Goal: Task Accomplishment & Management: Manage account settings

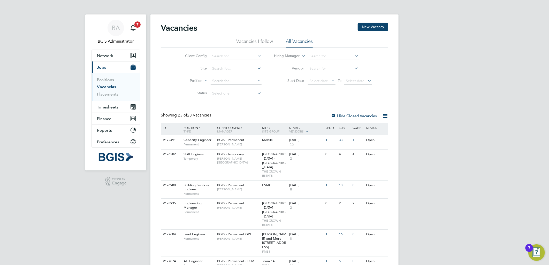
click at [192, 80] on label "Position" at bounding box center [188, 80] width 30 height 5
click at [195, 93] on li "Type" at bounding box center [187, 93] width 32 height 7
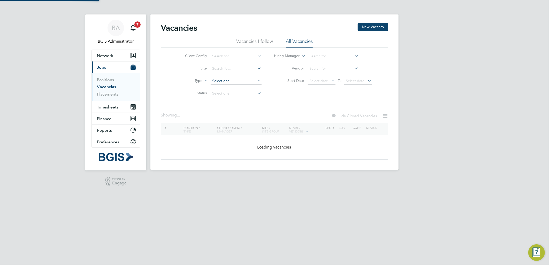
click at [235, 82] on input at bounding box center [236, 81] width 51 height 7
click at [229, 96] on li "Permanent" at bounding box center [235, 95] width 51 height 7
type input "Permanent"
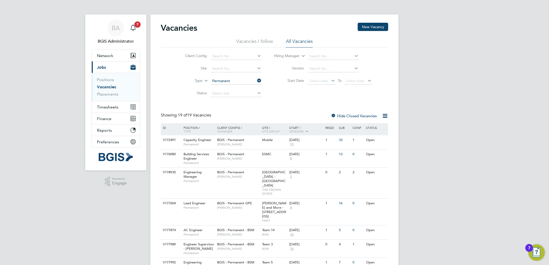
click at [384, 117] on icon at bounding box center [385, 116] width 6 height 6
click at [380, 126] on li "Download Vacancies Report" at bounding box center [361, 128] width 52 height 7
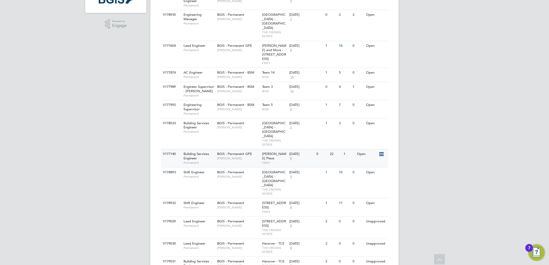
click at [202, 161] on span "Permanent" at bounding box center [199, 163] width 31 height 4
click at [437, 130] on div "BA BGIS Administrator Notifications 7 Applications: Network Team Members Busine…" at bounding box center [274, 124] width 549 height 564
click at [222, 43] on span "BGIS - Permanent GPE" at bounding box center [234, 45] width 35 height 4
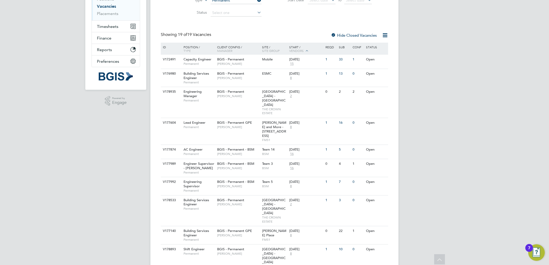
scroll to position [23, 0]
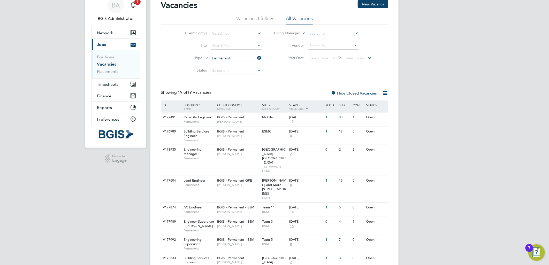
click at [333, 92] on div at bounding box center [333, 93] width 5 height 5
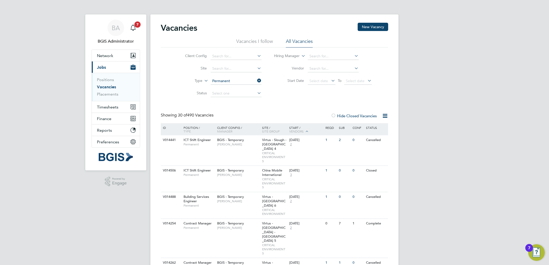
click at [196, 81] on label "Type" at bounding box center [188, 80] width 30 height 5
click at [193, 88] on li "Position" at bounding box center [187, 87] width 32 height 7
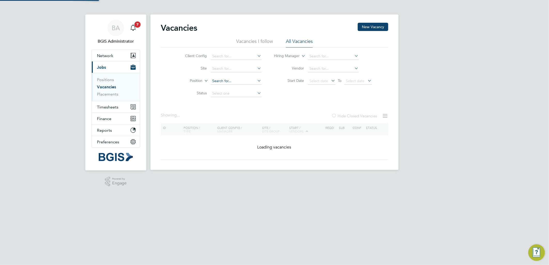
click at [227, 84] on div "Vacancies New Vacancy Vacancies I follow All Vacancies Client Config Site Posit…" at bounding box center [275, 92] width 248 height 156
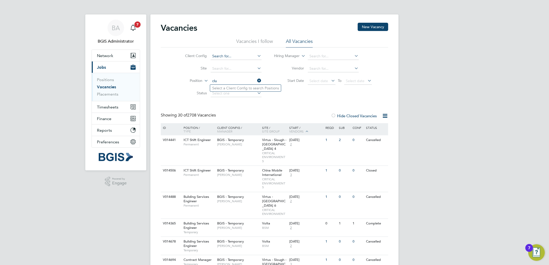
type input "clu"
click at [226, 57] on input at bounding box center [236, 56] width 51 height 7
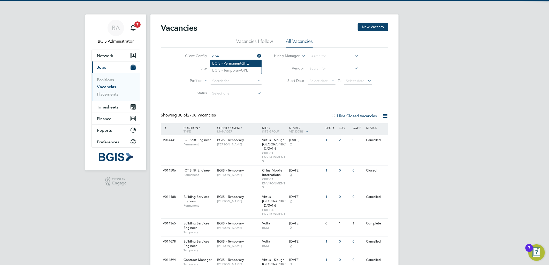
click at [230, 61] on li "BGIS - Permanent GPE" at bounding box center [235, 63] width 51 height 7
type input "BGIS - Permanent GPE"
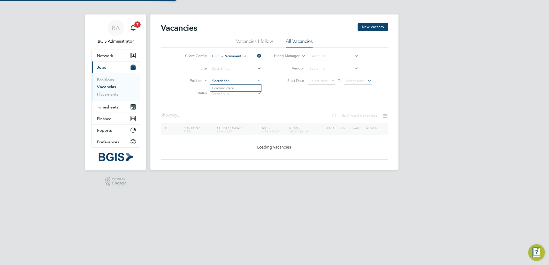
click at [221, 81] on input at bounding box center [236, 81] width 51 height 7
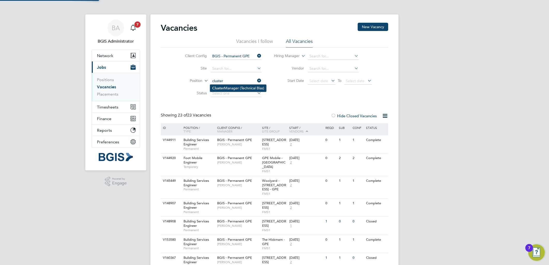
click at [227, 85] on li "Cluster Manager (Technical Bias)" at bounding box center [238, 88] width 56 height 7
type input "Cluster Manager (Technical Bias)"
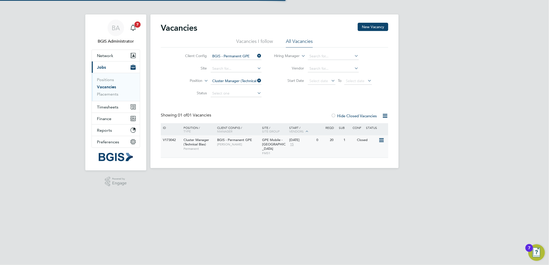
click at [233, 143] on span "John Hadland" at bounding box center [238, 144] width 43 height 4
click at [256, 81] on input "Cluster Manager (Technical Bias)" at bounding box center [236, 81] width 51 height 7
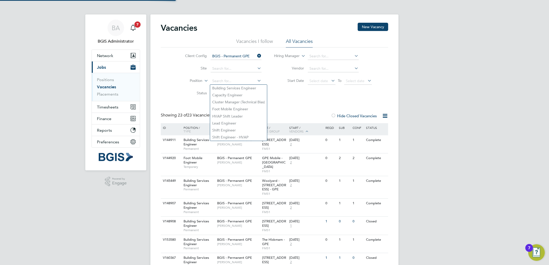
click at [347, 116] on label "Hide Closed Vacancies" at bounding box center [354, 116] width 46 height 5
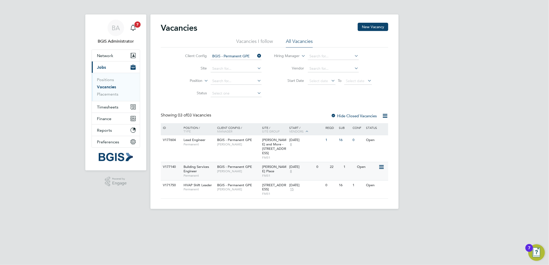
click at [250, 169] on div "BGIS - Permanent GPE Jasmin Padmore" at bounding box center [238, 168] width 45 height 13
click at [373, 23] on button "New Vacancy" at bounding box center [373, 27] width 31 height 8
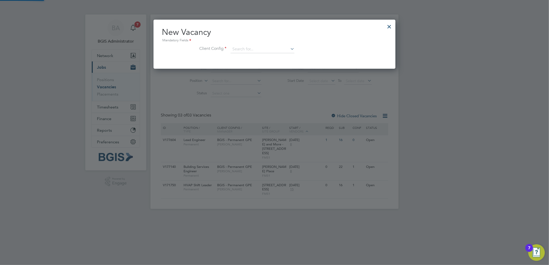
scroll to position [49, 242]
click at [259, 48] on input at bounding box center [263, 50] width 64 height 8
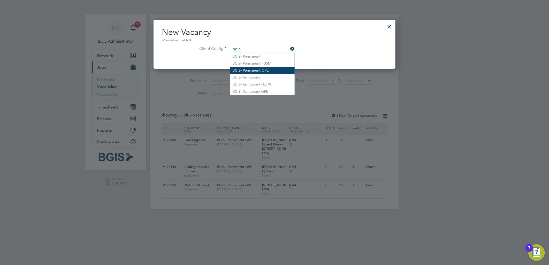
click at [262, 68] on li "BGIS - Permanent GPE" at bounding box center [262, 70] width 64 height 7
type input "BGIS - Permanent GPE"
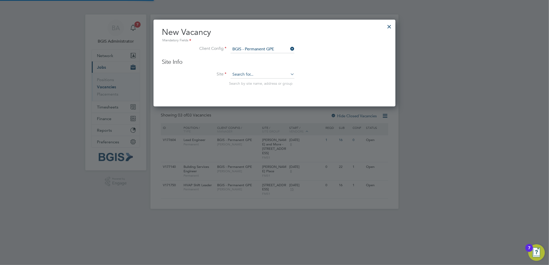
click at [252, 77] on input at bounding box center [263, 75] width 64 height 8
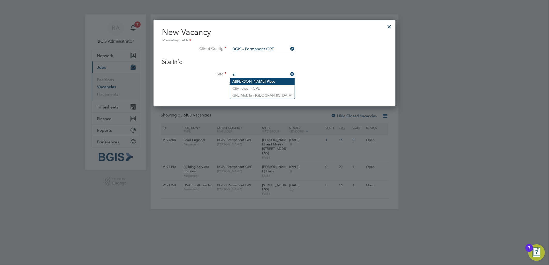
click at [250, 81] on li "Al fred Place" at bounding box center [262, 81] width 64 height 7
type input "Alfred Place"
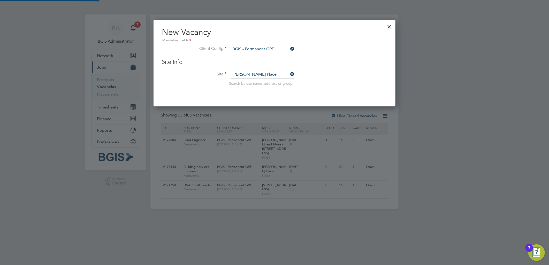
scroll to position [192, 242]
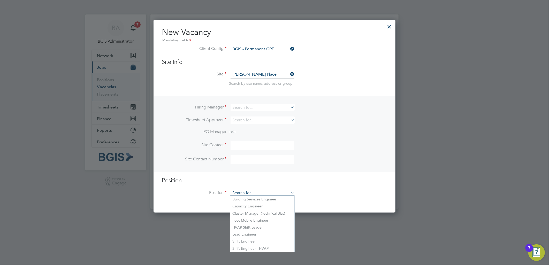
click at [246, 192] on input at bounding box center [263, 194] width 64 height 8
click at [392, 26] on div at bounding box center [389, 25] width 9 height 9
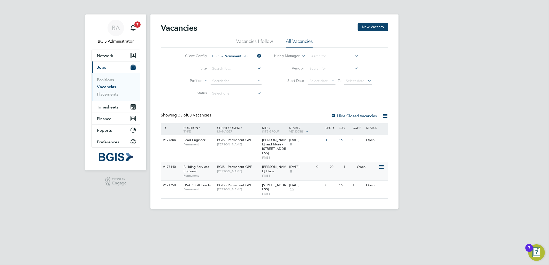
click at [260, 167] on div "BGIS - Permanent GPE Jasmin Padmore" at bounding box center [238, 168] width 45 height 13
click at [254, 53] on input at bounding box center [236, 56] width 51 height 7
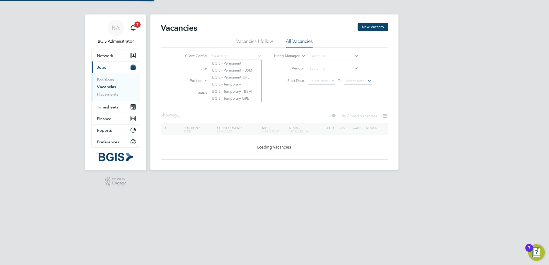
click at [305, 106] on div "Vacancies New Vacancy Vacancies I follow All Vacancies Client Config Site Posit…" at bounding box center [275, 91] width 228 height 137
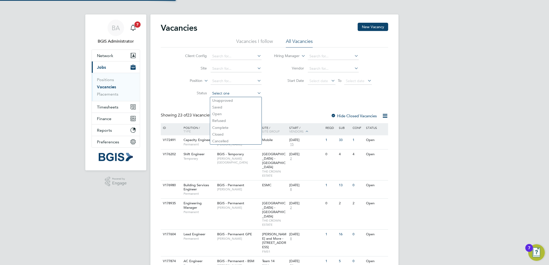
click at [243, 94] on input at bounding box center [236, 93] width 51 height 7
click at [235, 100] on li "Unapproved" at bounding box center [235, 100] width 51 height 7
type input "Unapproved"
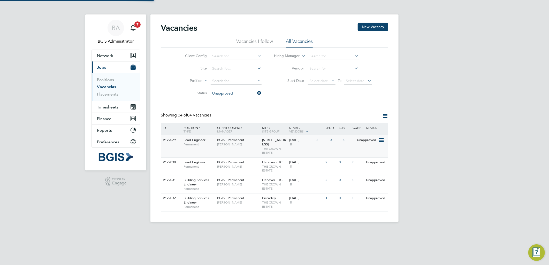
click at [242, 145] on span "Alastair Rutherford" at bounding box center [238, 144] width 43 height 4
click at [258, 167] on div "BGIS - Permanent Alastair Rutherford" at bounding box center [238, 164] width 45 height 13
click at [241, 42] on li "Vacancies I follow" at bounding box center [254, 42] width 37 height 9
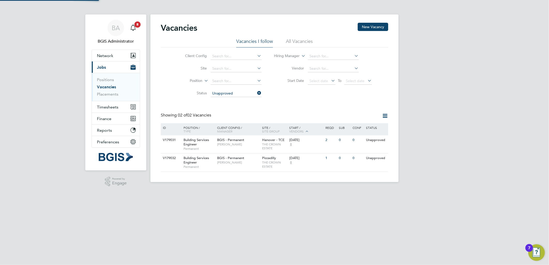
click at [291, 42] on li "All Vacancies" at bounding box center [299, 42] width 27 height 9
click at [261, 140] on div "Hanover - TCE THE CROWN ESTATE" at bounding box center [274, 145] width 27 height 18
click at [251, 166] on div "BGIS - Permanent Alastair Rutherford" at bounding box center [238, 160] width 45 height 13
click at [481, 91] on div "BA BGIS Administrator Notifications 8 Applications: Network Team Members Busine…" at bounding box center [274, 95] width 549 height 191
click at [261, 40] on li "Vacancies I follow" at bounding box center [254, 42] width 37 height 9
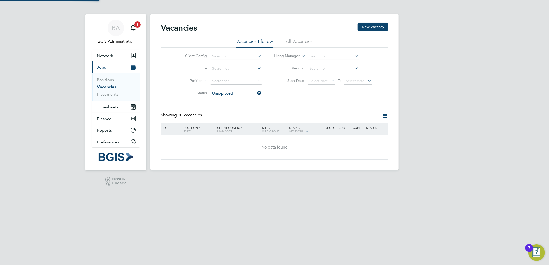
click at [298, 40] on li "All Vacancies" at bounding box center [299, 42] width 27 height 9
click at [257, 91] on icon at bounding box center [257, 92] width 0 height 7
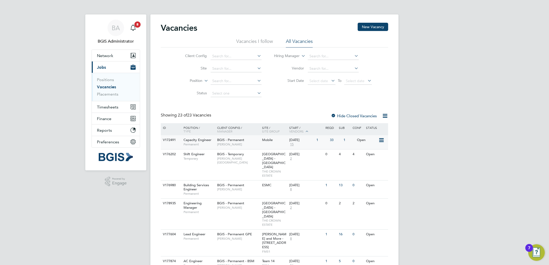
click at [254, 142] on div "BGIS - Permanent Nigel Stamp" at bounding box center [238, 142] width 45 height 13
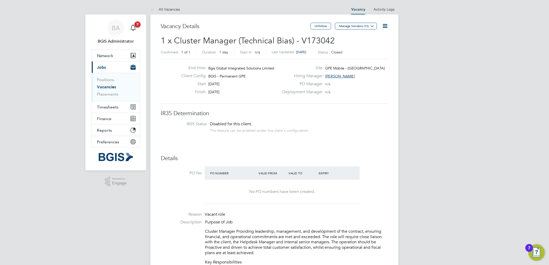
click at [300, 53] on span "[DATE]" at bounding box center [301, 52] width 10 height 4
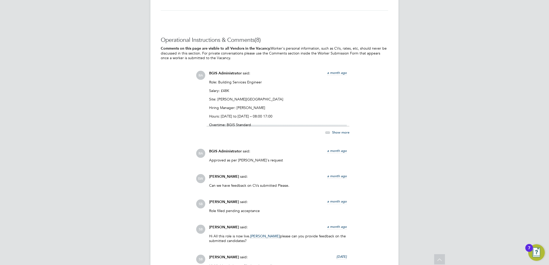
scroll to position [1149, 0]
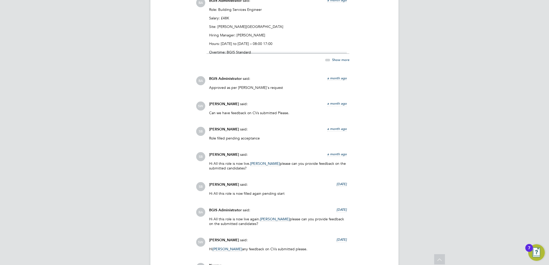
click at [339, 61] on span "Show more" at bounding box center [340, 59] width 17 height 4
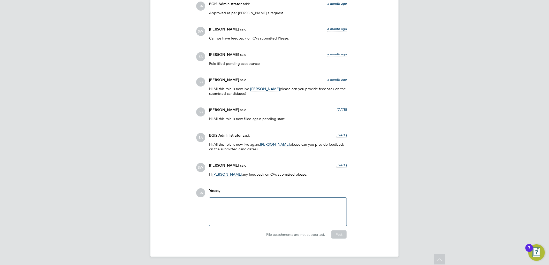
scroll to position [1237, 0]
click at [265, 214] on div at bounding box center [278, 212] width 131 height 22
click at [271, 203] on div "Eletrical Bias role, must have experience in FM. Fan Coil unit maintence, be ab…" at bounding box center [278, 212] width 131 height 22
click at [271, 211] on div at bounding box center [278, 213] width 131 height 5
click at [269, 210] on div "Eletrical Bias role, must have experience in FM. Fan Coil unit maintence, be ab…" at bounding box center [278, 212] width 131 height 22
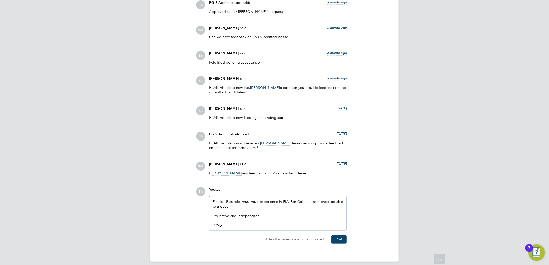
click at [224, 223] on div at bounding box center [278, 221] width 131 height 5
click at [227, 228] on div "PPMS" at bounding box center [278, 225] width 131 height 5
click at [239, 211] on div at bounding box center [278, 211] width 131 height 5
click at [239, 209] on div "Eletrical Bias role, must have experience in FM. Fan Coil unit maintence, be ab…" at bounding box center [278, 214] width 131 height 28
click at [240, 207] on div "Eletrical Bias role, must have experience in FM. Fan Coil unit maintence, be ab…" at bounding box center [278, 214] width 131 height 28
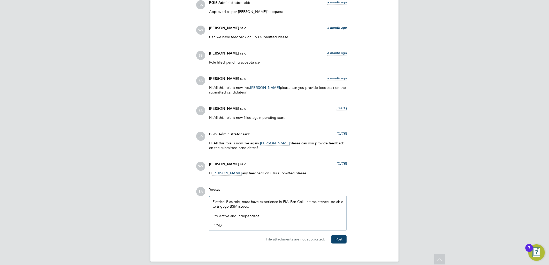
click at [275, 220] on div at bounding box center [278, 221] width 131 height 5
click at [259, 224] on div "Pro Active and Independant PPMS" at bounding box center [278, 221] width 131 height 14
click at [244, 231] on div "Eletrical Bias role, must have experience in FM. Fan Coil unit maintence, be ab…" at bounding box center [277, 214] width 137 height 34
drag, startPoint x: 234, startPoint y: 226, endPoint x: 205, endPoint y: 226, distance: 28.5
click at [205, 226] on div "BA You say: Eletrical Bias role, must have experience in FM. Fan Coil unit main…" at bounding box center [292, 215] width 192 height 56
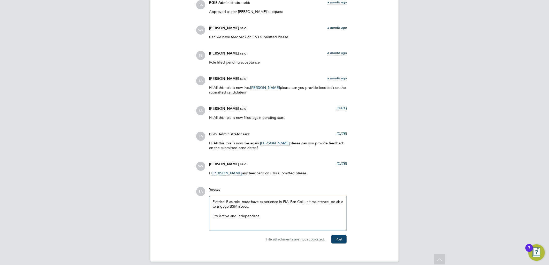
click at [252, 211] on div at bounding box center [278, 211] width 131 height 5
click at [268, 212] on div at bounding box center [278, 211] width 131 height 5
click at [273, 217] on div "Pro Active and Independant" at bounding box center [278, 221] width 131 height 14
click at [229, 218] on div "Pro Active and Independant" at bounding box center [278, 221] width 131 height 14
click at [267, 221] on div at bounding box center [278, 221] width 131 height 5
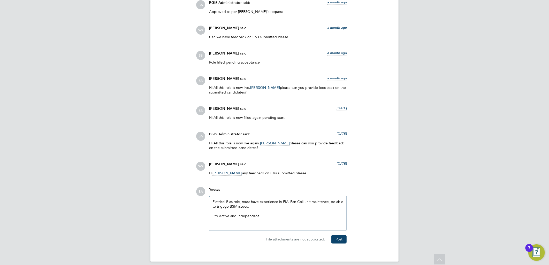
click at [267, 217] on div "Pro Active and Independant" at bounding box center [278, 221] width 131 height 14
click at [304, 216] on div "Pro Active and Independant Candidate" at bounding box center [278, 221] width 131 height 14
click at [267, 204] on div "Eletrical Bias role, must have experience in FM. Fan Coil unit maintence, be ab…" at bounding box center [278, 214] width 131 height 28
drag, startPoint x: 247, startPoint y: 203, endPoint x: 256, endPoint y: 203, distance: 9.6
click at [247, 203] on div "Eletrical Bias role, must have experience in FM. Fan Coil unit maintence, be ab…" at bounding box center [278, 214] width 131 height 28
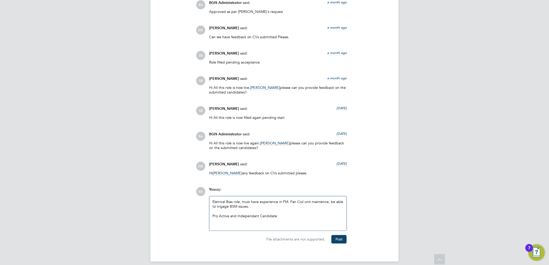
drag, startPoint x: 257, startPoint y: 203, endPoint x: 273, endPoint y: 203, distance: 16.8
click at [257, 203] on div "Eletrical Bias role, must have experience in FM. Fan Coil unit maintence, be ab…" at bounding box center [278, 214] width 131 height 28
click at [246, 202] on div "Eletrical Bias role, must have experience in FM. Fan Coil unit maintence, be ab…" at bounding box center [278, 214] width 131 height 28
drag, startPoint x: 272, startPoint y: 205, endPoint x: 280, endPoint y: 205, distance: 8.5
click at [272, 205] on div "Eletrical Bias role, must have experience in FM. Fan Coil unit maintence, be ab…" at bounding box center [278, 214] width 131 height 28
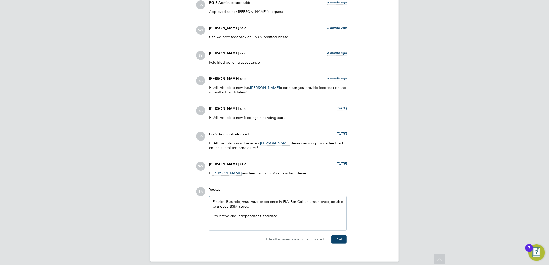
click at [260, 203] on div "Eletrical Bias role, must have experience in FM. Fan Coil unit maintence, be ab…" at bounding box center [278, 214] width 131 height 28
click at [302, 201] on div "Eletrical Bias role, must have 5 years experience in FM. Fan Coil unit maintenc…" at bounding box center [278, 214] width 131 height 28
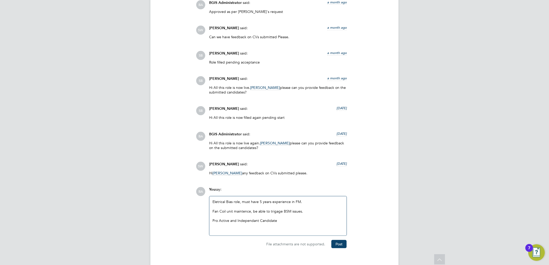
click at [237, 209] on div at bounding box center [278, 206] width 131 height 5
click at [231, 207] on div at bounding box center [278, 206] width 131 height 5
click at [264, 211] on div "Fan Coil unit maintence, be able to trigage BSM issues. Pro Active and Independ…" at bounding box center [278, 221] width 131 height 24
click at [290, 214] on div "Fan Coil unit maintence, be able to trigage BSM issues. Pro Active and Independ…" at bounding box center [278, 221] width 131 height 24
click at [311, 211] on div "Fan Coil unit maintence, be able to trigage BSM issues. Pro Active and Independ…" at bounding box center [278, 221] width 131 height 24
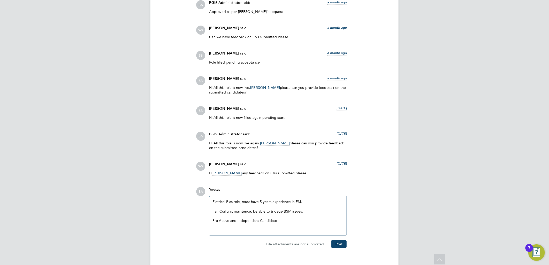
click at [287, 213] on div "Fan Coil unit maintence, be able to trigage BSM issues. Pro Active and Independ…" at bounding box center [278, 221] width 131 height 24
click at [286, 208] on div at bounding box center [278, 206] width 131 height 5
click at [289, 211] on div "Fan Coil unit maintence, be able to trigage BM issues. Pro Active and Independa…" at bounding box center [278, 221] width 131 height 24
click at [317, 216] on div at bounding box center [278, 216] width 131 height 5
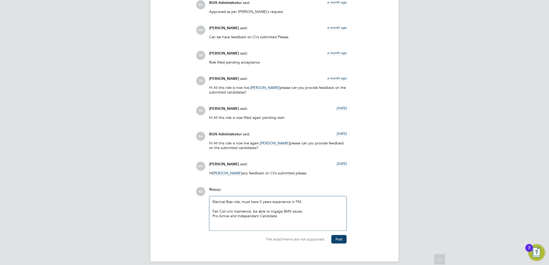
click at [289, 211] on div "Fan Coil unit maintence, be able to trigage BMS issues. Pro Active and Independ…" at bounding box center [278, 218] width 131 height 19
click at [296, 211] on div "Fan Coil unit maintence, be able to trigage BMS panel issues. Pro Active and In…" at bounding box center [278, 218] width 131 height 19
copy div "panel"
click at [311, 217] on div "Pro Active and Independant Candidate" at bounding box center [278, 221] width 131 height 14
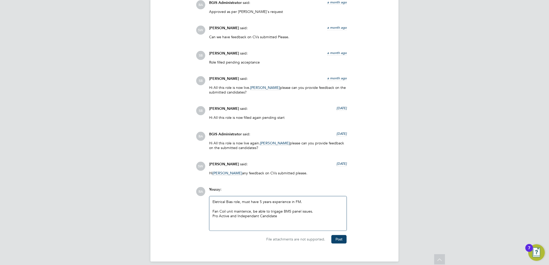
click at [317, 213] on div "Fan Coil unit maintence, be able to trigage BMS panel issues. Pro Active and In…" at bounding box center [278, 218] width 131 height 19
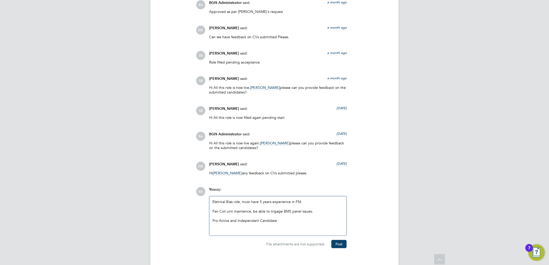
click at [311, 221] on div "Pro Active and Independant Candidate" at bounding box center [278, 226] width 131 height 14
click at [306, 225] on div at bounding box center [278, 225] width 131 height 5
click at [259, 230] on div "Must take ownership of log books, and manage them" at bounding box center [278, 235] width 131 height 14
click at [308, 230] on div "Must take ownership of log books, and manage them" at bounding box center [278, 235] width 131 height 14
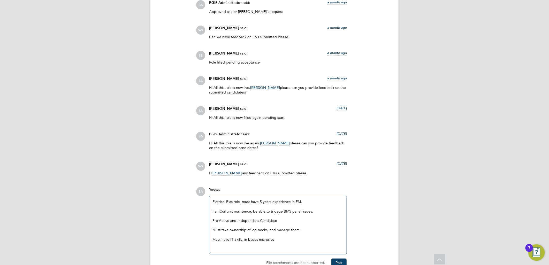
click at [281, 242] on div "Must have IT Skills, in basics microsfot" at bounding box center [278, 239] width 131 height 5
click at [250, 242] on div "Must have IT Skills, in basics microsfot" at bounding box center [278, 239] width 131 height 5
click at [253, 241] on div "Must have IT Skills, in basics microsfot" at bounding box center [278, 239] width 131 height 5
click at [316, 235] on div at bounding box center [278, 235] width 131 height 5
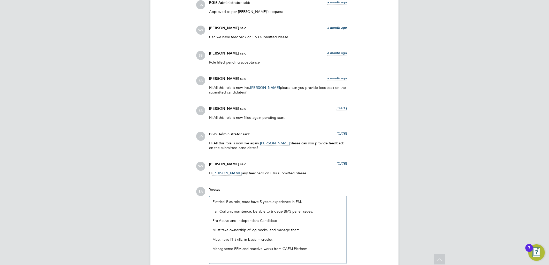
click at [266, 241] on div "Must have IT Skills, in basic microsfot" at bounding box center [278, 239] width 131 height 5
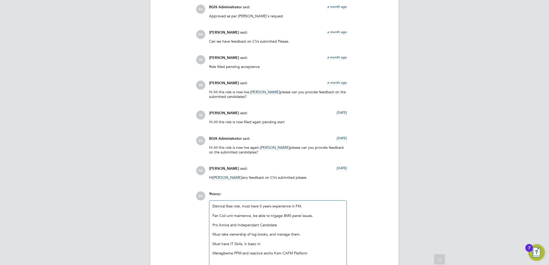
scroll to position [1276, 0]
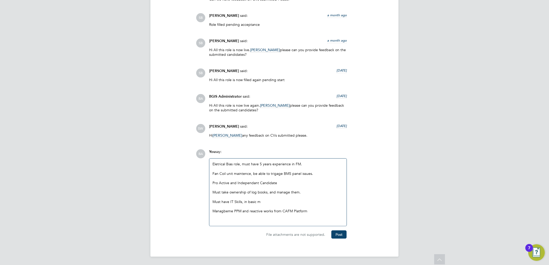
click at [241, 170] on div at bounding box center [278, 169] width 131 height 5
click at [242, 170] on div at bounding box center [278, 169] width 131 height 5
click at [258, 167] on div at bounding box center [278, 169] width 131 height 5
click at [281, 164] on div "Eletrical Bias role, must have 5 years experience in FM. Fan Coil unit maintenc…" at bounding box center [278, 192] width 131 height 61
click at [310, 165] on div "Eletrical Bias role, must have 5 years experience in FM. Fan Coil unit maintenc…" at bounding box center [278, 192] width 131 height 61
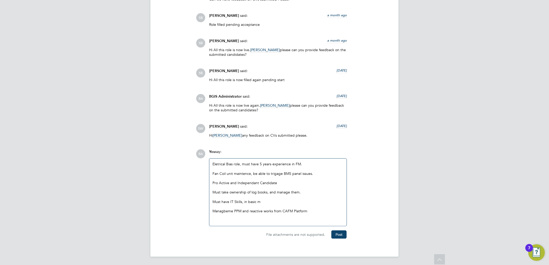
click at [219, 171] on div at bounding box center [278, 169] width 131 height 5
click at [250, 173] on div "Fan Coil unit maintence, be able to trigage BMS panel issues." at bounding box center [278, 173] width 131 height 5
click at [214, 174] on div "Fan Coil unit maintence, be able to trigage BMS panel issues." at bounding box center [278, 173] width 131 height 5
click at [211, 174] on div "Eletrical Bias role, must have 5 years experience in FM. Fan Coil unit maintenc…" at bounding box center [277, 192] width 137 height 67
click at [213, 174] on div "Fan Coil unit maintence, be able to trigage BMS panel issues." at bounding box center [278, 173] width 131 height 5
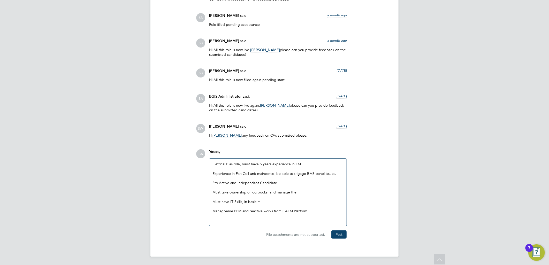
click at [258, 173] on div "Experience in Fan Coil unit maintence, be able to trigage BMS panel issues." at bounding box center [278, 173] width 131 height 5
click at [247, 173] on div "Experience in Fan Coil unit maintence, be able to trigage BMS panel issues." at bounding box center [278, 173] width 131 height 5
click at [245, 174] on div "Experience in Fan Coil unit maintence, be able to trigage BMS panel issues." at bounding box center [278, 173] width 131 height 5
click at [266, 171] on div at bounding box center [278, 169] width 131 height 5
click at [290, 176] on div "Experience in Fan Coil unit maintence, be able to trigage BMS panel issues." at bounding box center [278, 173] width 131 height 5
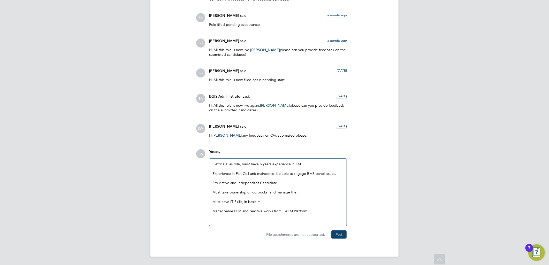
click at [213, 165] on div "Eletrical Bias role, must have 5 years experience in FM. Experience in Fan Coil…" at bounding box center [278, 192] width 131 height 61
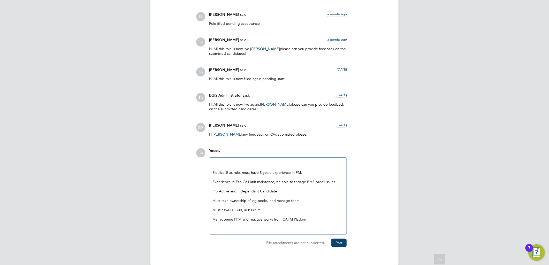
click at [217, 163] on div at bounding box center [278, 163] width 131 height 5
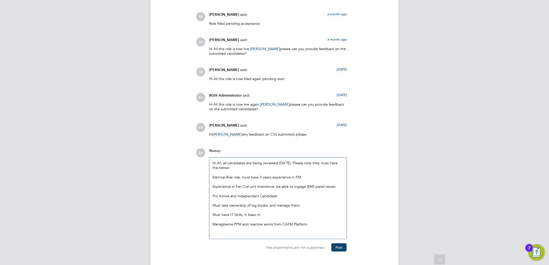
click at [275, 184] on div at bounding box center [278, 182] width 131 height 5
click at [298, 190] on div "Pro Active and Independant Candidate Must take ownership of log books, and mana…" at bounding box center [278, 212] width 131 height 47
click at [296, 186] on div "Experience in Fan Coil unit maintence, be able to trigage BMS panel issues." at bounding box center [278, 186] width 131 height 5
click at [311, 186] on div "Experience in Fan Coil unit maintence, be able to trigage BMS panel issues." at bounding box center [278, 186] width 131 height 5
click at [325, 187] on div "Experience in Fan Coil unit maintence, be able to trigage BMS panel issues." at bounding box center [278, 186] width 131 height 5
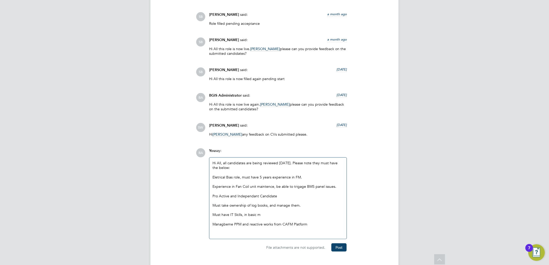
click at [310, 186] on div "Experience in Fan Coil unit maintence, be able to trigage BMS panel issues." at bounding box center [278, 186] width 131 height 5
click at [318, 188] on div "Experience in Fan Coil unit maintence, be able to trigage BMS panel issues." at bounding box center [278, 186] width 131 height 5
drag, startPoint x: 323, startPoint y: 187, endPoint x: 306, endPoint y: 186, distance: 16.6
click at [306, 186] on div "Experience in Fan Coil unit maintence, be able to trigage BMS panel issues." at bounding box center [278, 186] width 131 height 5
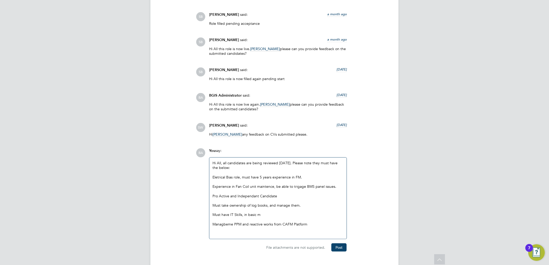
click at [312, 194] on div "Pro Active and Independant Candidate Must take ownership of log books, and mana…" at bounding box center [278, 212] width 131 height 47
click at [261, 196] on div "Pro Active and Independant Candidate" at bounding box center [278, 196] width 131 height 5
click at [286, 196] on div "Pro Active and Independant Candidate" at bounding box center [278, 196] width 131 height 5
click at [252, 206] on div "Must take ownership of log books, and manage them." at bounding box center [278, 205] width 131 height 5
click at [286, 206] on div "Must take ownership of log books, and manage them." at bounding box center [278, 205] width 131 height 5
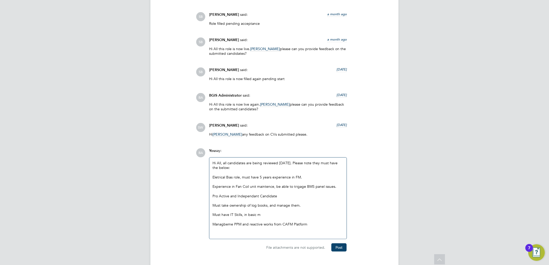
click at [316, 207] on div "Must take ownership of log books, and manage them." at bounding box center [278, 205] width 131 height 5
click at [272, 219] on div at bounding box center [278, 219] width 131 height 5
click at [244, 214] on div "Must have IT Skills, in basic m" at bounding box center [278, 215] width 131 height 5
click at [263, 213] on div at bounding box center [278, 210] width 131 height 5
click at [265, 215] on div "Must have IT Skills, in basic m" at bounding box center [278, 215] width 131 height 5
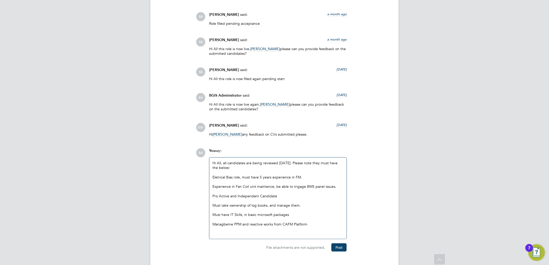
click at [224, 226] on div "Managbeme PPM and reactive works from CAFM Platform" at bounding box center [278, 224] width 131 height 5
click at [276, 212] on div at bounding box center [278, 210] width 131 height 5
click at [291, 213] on div at bounding box center [278, 210] width 131 height 5
click at [311, 233] on div at bounding box center [278, 233] width 131 height 5
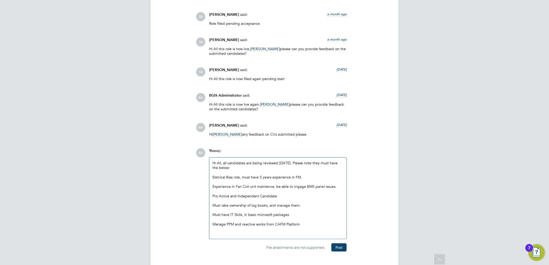
click at [273, 225] on div "Manage PPM and reactive works from CAFM Platform" at bounding box center [278, 224] width 131 height 5
drag, startPoint x: 268, startPoint y: 223, endPoint x: 280, endPoint y: 219, distance: 12.4
click at [270, 222] on div at bounding box center [278, 219] width 131 height 5
click at [303, 219] on div at bounding box center [278, 219] width 131 height 5
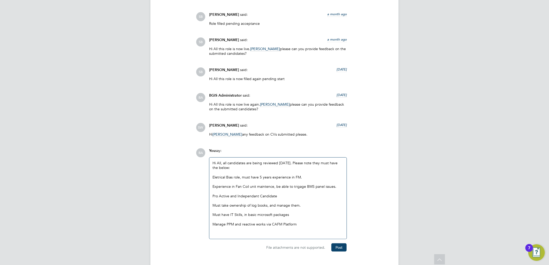
click at [321, 236] on div at bounding box center [278, 233] width 131 height 5
click at [340, 247] on button "Post" at bounding box center [339, 248] width 15 height 8
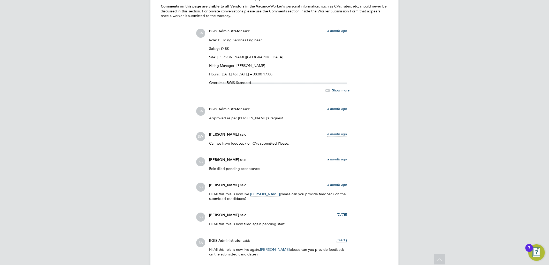
scroll to position [1235, 0]
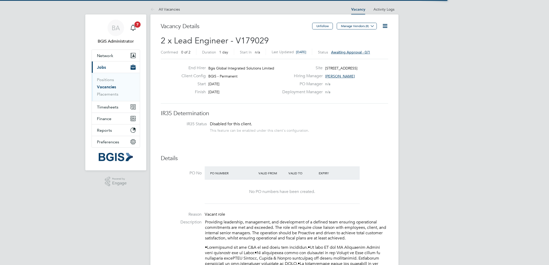
click at [386, 25] on icon at bounding box center [385, 26] width 6 height 6
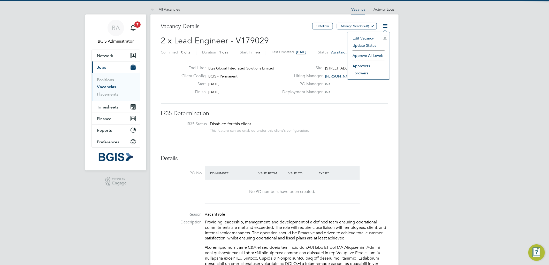
click at [367, 57] on li "Approve All Levels" at bounding box center [368, 55] width 37 height 7
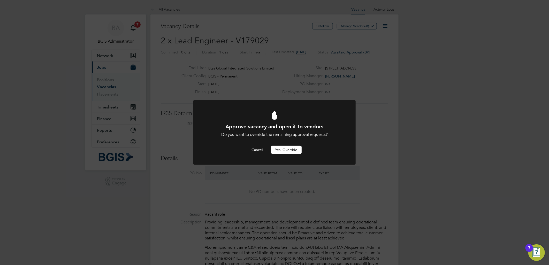
click at [297, 151] on button "Yes, Override" at bounding box center [286, 150] width 31 height 8
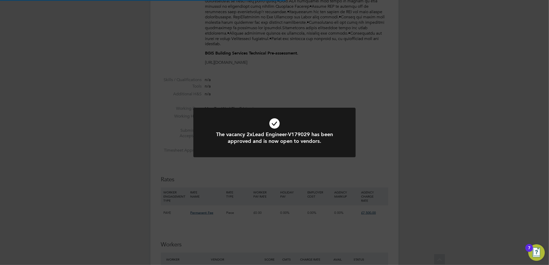
drag, startPoint x: 413, startPoint y: 159, endPoint x: 412, endPoint y: 163, distance: 4.1
click at [413, 159] on div "The vacancy 2xLead Engineer-V179029 has been approved and is now open to vendor…" at bounding box center [274, 132] width 549 height 265
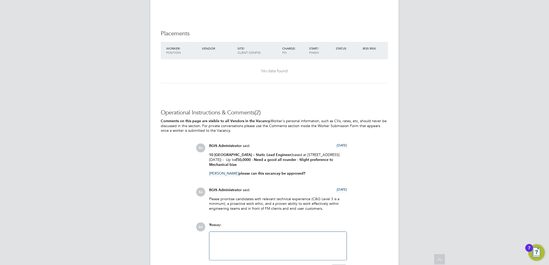
scroll to position [650, 0]
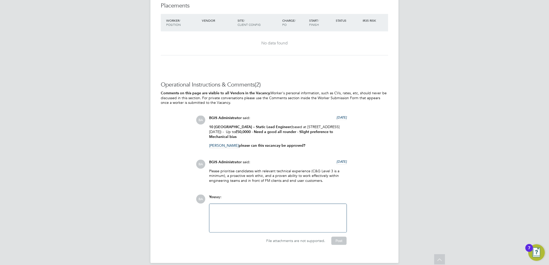
click at [272, 214] on div at bounding box center [278, 218] width 131 height 22
drag, startPoint x: 337, startPoint y: 233, endPoint x: 329, endPoint y: 207, distance: 27.0
click at [337, 237] on button "Post" at bounding box center [339, 241] width 15 height 8
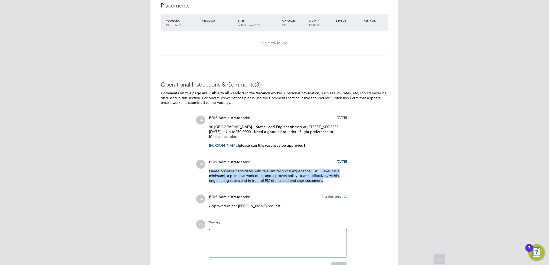
drag, startPoint x: 329, startPoint y: 174, endPoint x: 203, endPoint y: 164, distance: 126.6
click at [203, 164] on div "BA BGIS Administrator said: 5 days ago Please prioritise candidates with releva…" at bounding box center [292, 173] width 192 height 27
copy p "Please prioritise candidates with relevant technical experience (C&G Level 3 is…"
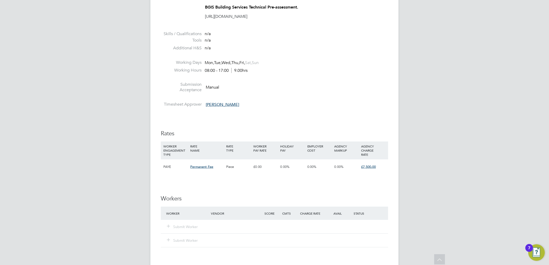
scroll to position [676, 0]
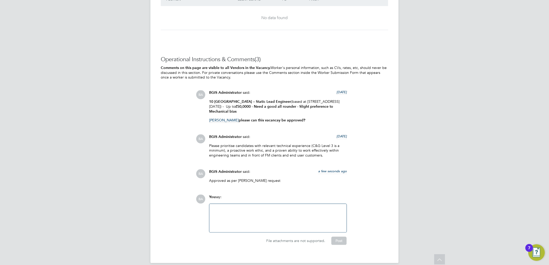
click at [257, 118] on p "Gary Bullen please can this vacancay be approved?" at bounding box center [278, 120] width 138 height 5
drag, startPoint x: 293, startPoint y: 111, endPoint x: 223, endPoint y: 100, distance: 70.5
click at [223, 100] on div "10 New Burlington – Static Lead Engineer (based at 10 new Burlington Street Lon…" at bounding box center [278, 113] width 138 height 28
drag, startPoint x: 223, startPoint y: 100, endPoint x: 242, endPoint y: 107, distance: 19.8
click at [239, 106] on strong "£50,0000 - Need a good all rounder - Slight preference to Mechanical bias" at bounding box center [271, 108] width 124 height 9
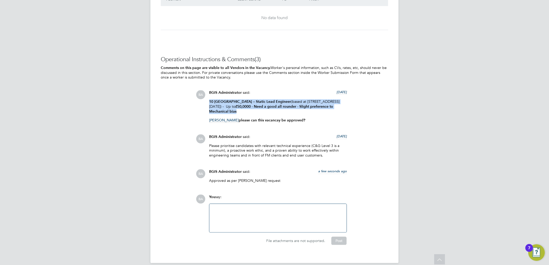
drag, startPoint x: 245, startPoint y: 106, endPoint x: 202, endPoint y: 95, distance: 44.7
click at [202, 95] on div "BA BGIS Administrator said: 5 days ago 10 New Burlington – Static Lead Engineer…" at bounding box center [292, 108] width 192 height 37
copy p "10 New Burlington – Static Lead Engineer (based at 10 new Burlington Street Lon…"
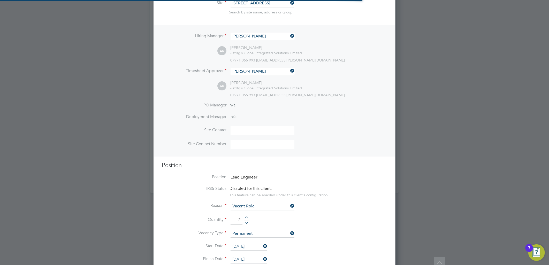
scroll to position [905, 0]
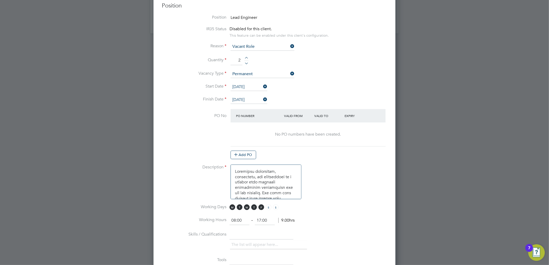
click at [233, 169] on textarea at bounding box center [266, 182] width 71 height 35
click at [237, 168] on textarea at bounding box center [266, 182] width 71 height 35
paste textarea "Please prioritise candidates with relevant technical experience (C&G Level 3 is…"
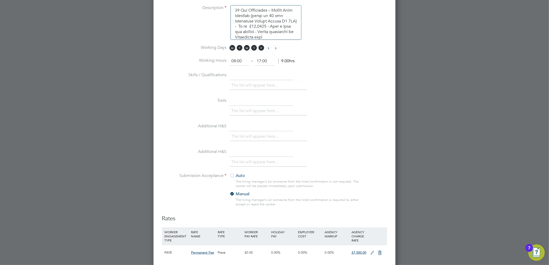
scroll to position [1096, 0]
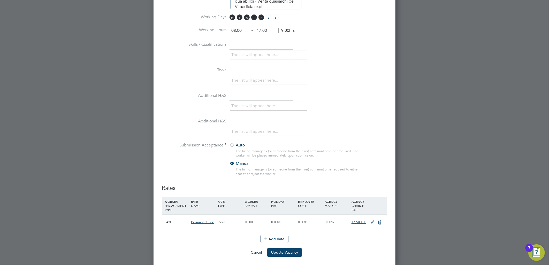
type textarea "Please prioritise candidates with relevant technical experience (C&G Level 3 is…"
click at [290, 251] on button "Update Vacancy" at bounding box center [284, 253] width 35 height 8
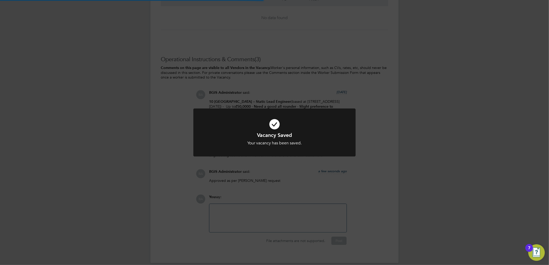
scroll to position [15, 36]
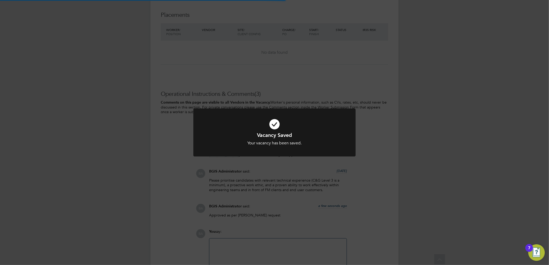
click at [421, 77] on div "Vacancy Saved Your vacancy has been saved. Cancel Okay" at bounding box center [274, 132] width 549 height 265
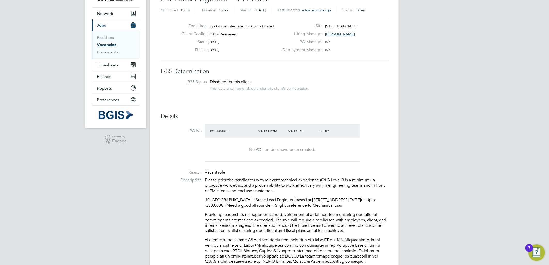
scroll to position [0, 0]
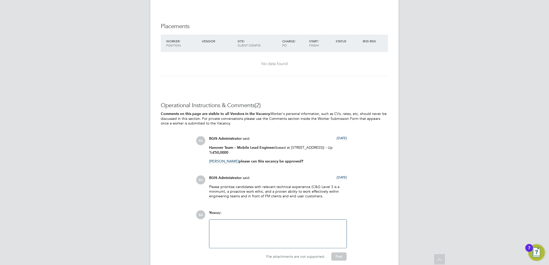
scroll to position [646, 0]
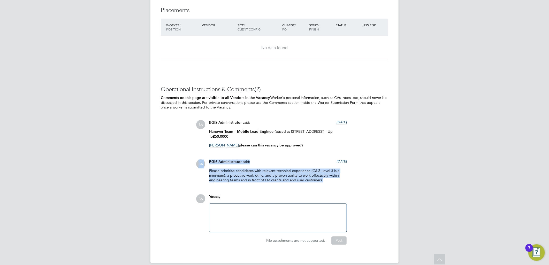
drag, startPoint x: 283, startPoint y: 173, endPoint x: 196, endPoint y: 161, distance: 87.7
click at [196, 161] on div "BA BGIS Administrator said: [DATE] Please prioritise candidates with relevant t…" at bounding box center [292, 173] width 192 height 27
click at [197, 162] on span "BA" at bounding box center [200, 164] width 9 height 9
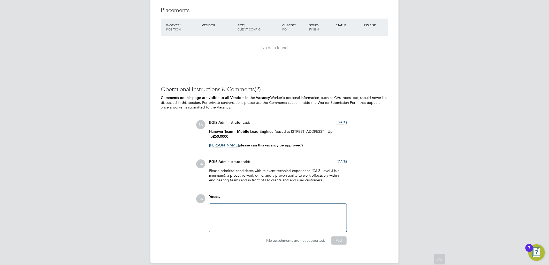
click at [278, 174] on p "Please prioritise candidates with relevant technical experience (C&G Level 3 is…" at bounding box center [278, 176] width 138 height 14
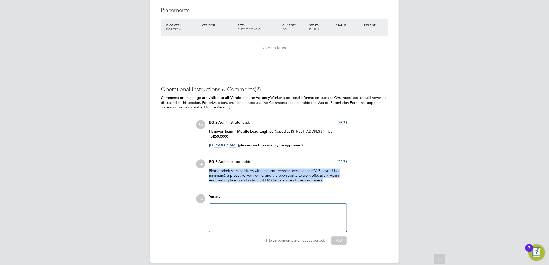
drag, startPoint x: 305, startPoint y: 175, endPoint x: 210, endPoint y: 167, distance: 95.8
click at [210, 167] on div "BGIS Administrator said: [DATE] Please prioritise candidates with relevant tech…" at bounding box center [278, 173] width 143 height 27
copy p "Please prioritise candidates with relevant technical experience (C&G Level 3 is…"
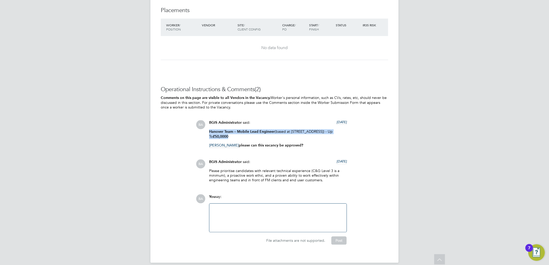
drag, startPoint x: 263, startPoint y: 133, endPoint x: 207, endPoint y: 126, distance: 56.6
click at [207, 126] on div "BGIS Administrator said: [DATE] Hanover Team – Mobile Lead Engineer (based at […" at bounding box center [278, 136] width 143 height 32
copy p "Hanover Team – Mobile Lead Engineer (based at [STREET_ADDRESS]) - Up To £50,0000"
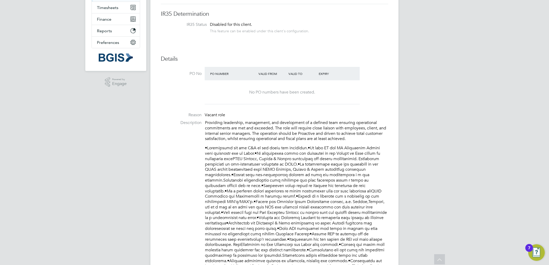
scroll to position [0, 0]
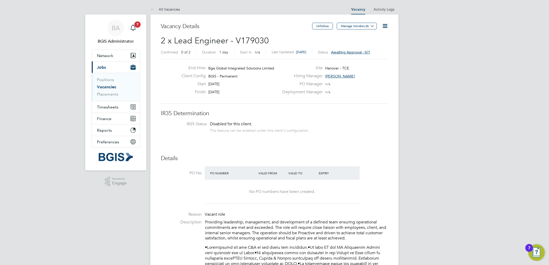
click at [383, 27] on icon at bounding box center [385, 26] width 6 height 6
click at [366, 56] on li "Approve All Levels" at bounding box center [368, 55] width 37 height 7
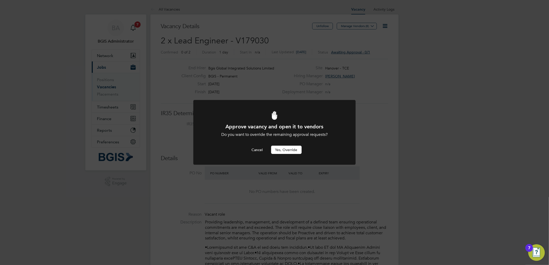
click at [286, 152] on button "Yes, Override" at bounding box center [286, 150] width 31 height 8
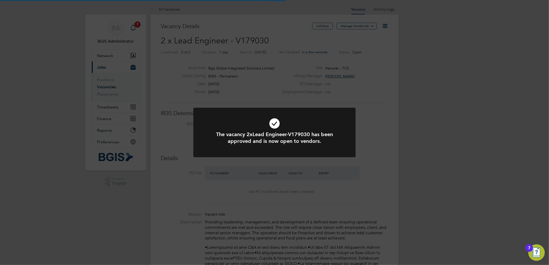
scroll to position [15, 36]
click at [384, 109] on div "The vacancy 2xLead Engineer-V179030 has been approved and is now open to vendor…" at bounding box center [274, 132] width 549 height 265
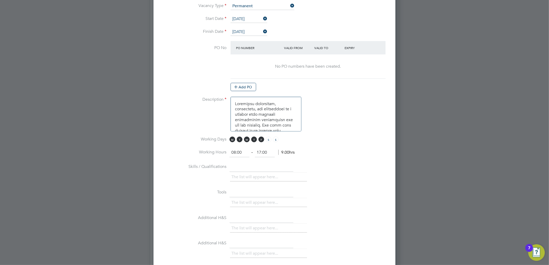
scroll to position [373, 0]
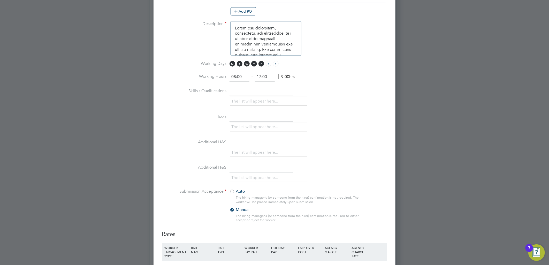
click at [233, 24] on textarea at bounding box center [266, 38] width 71 height 35
click at [238, 24] on textarea at bounding box center [266, 38] width 71 height 35
paste textarea "Please prioritise candidates with relevant technical experience (C&G Level 3 is…"
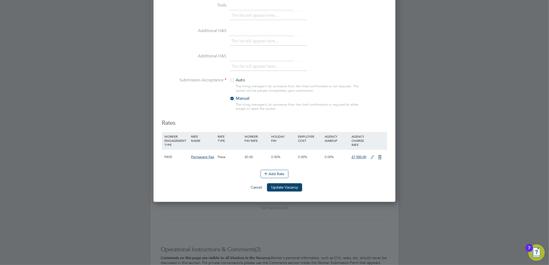
scroll to position [575, 0]
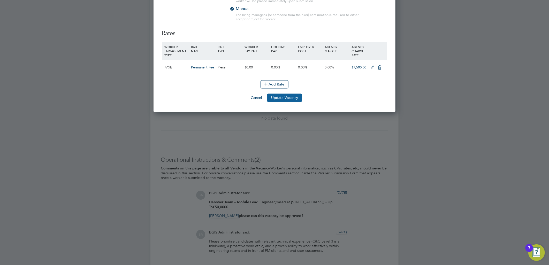
type textarea "Please prioritise candidates with relevant technical experience (C&G Level 3 is…"
click at [286, 99] on button "Update Vacancy" at bounding box center [284, 98] width 35 height 8
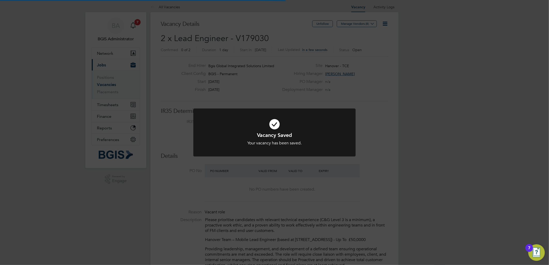
scroll to position [15, 36]
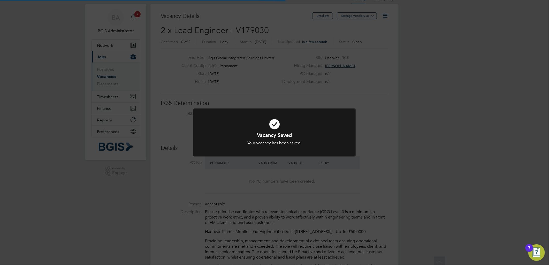
click at [391, 141] on div "Vacancy Saved Your vacancy has been saved. Cancel Okay" at bounding box center [274, 132] width 549 height 265
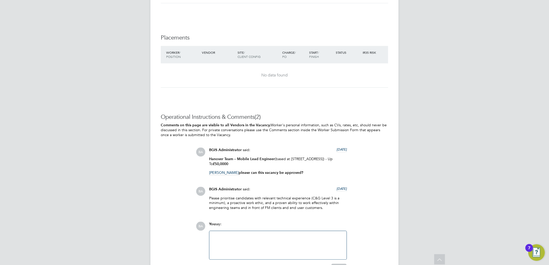
scroll to position [680, 0]
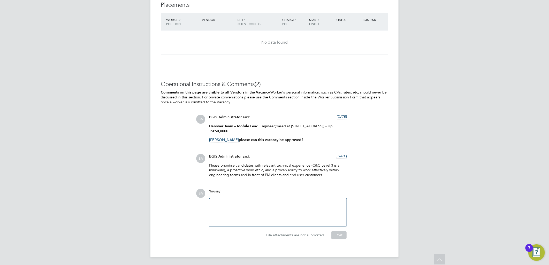
click at [236, 228] on div "File attachments are not supported. Post" at bounding box center [277, 233] width 143 height 12
click at [235, 213] on div at bounding box center [278, 212] width 131 height 22
click at [335, 234] on button "Post" at bounding box center [339, 235] width 15 height 8
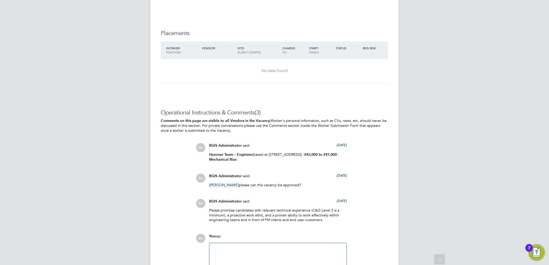
scroll to position [791, 0]
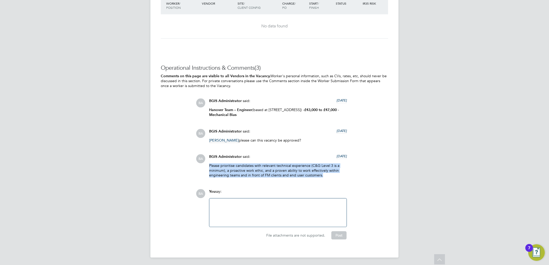
drag, startPoint x: 324, startPoint y: 181, endPoint x: 207, endPoint y: 164, distance: 118.4
click at [207, 164] on div "BGIS Administrator said: [DATE] Please prioritise candidates with relevant tech…" at bounding box center [278, 167] width 143 height 27
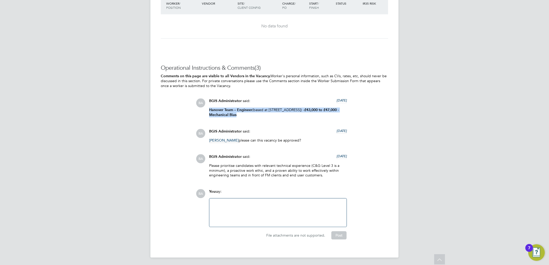
drag, startPoint x: 288, startPoint y: 114, endPoint x: 205, endPoint y: 109, distance: 83.2
click at [205, 109] on div "BA BGIS Administrator said: [DATE] Hanover Team – Engineer (based at [STREET_AD…" at bounding box center [292, 110] width 192 height 23
copy p "Hanover Team – Engineer (based at [STREET_ADDRESS]) - £43,000 to £47,000 - Mech…"
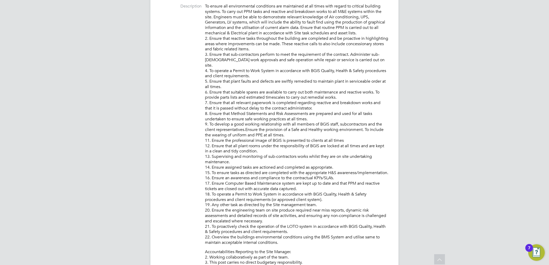
scroll to position [0, 0]
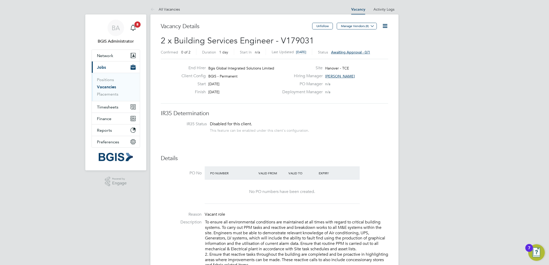
click at [387, 26] on icon at bounding box center [385, 26] width 6 height 6
click at [362, 38] on li "Edit Vacancy e" at bounding box center [368, 38] width 37 height 7
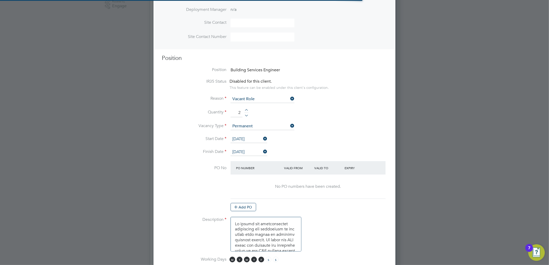
scroll to position [886, 242]
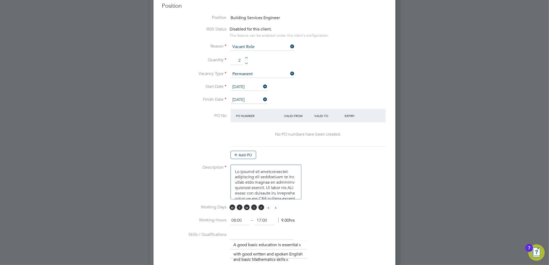
click at [233, 170] on textarea at bounding box center [266, 182] width 71 height 35
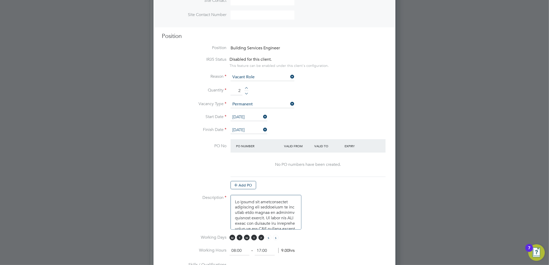
scroll to position [259, 0]
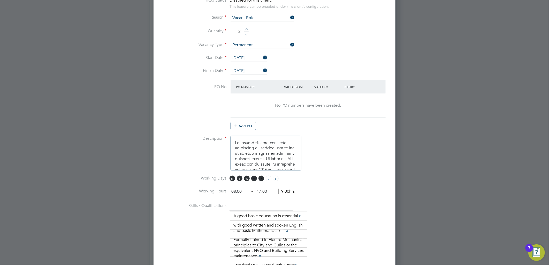
click at [236, 141] on textarea at bounding box center [266, 153] width 71 height 35
paste textarea "Please prioritise candidates with relevant technical experience (C&G Level 3 is…"
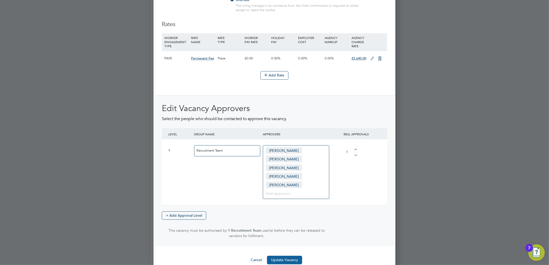
type textarea "Loremi dolorsitam consectetu adip elitsedd eiusmodte incididunt (U&L Etdol 3 ma…"
click at [286, 261] on button "Update Vacancy" at bounding box center [284, 260] width 35 height 8
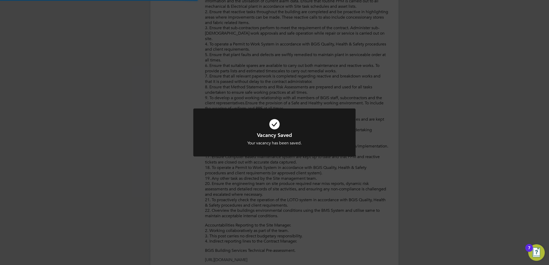
scroll to position [15, 36]
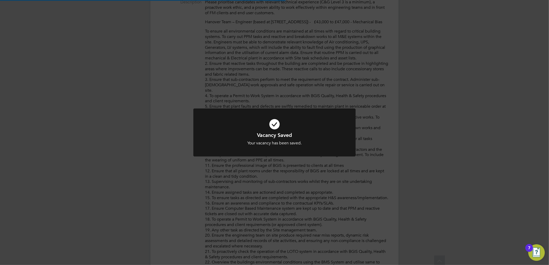
click at [402, 58] on div "Vacancy Saved Your vacancy has been saved. Cancel Okay" at bounding box center [274, 132] width 549 height 265
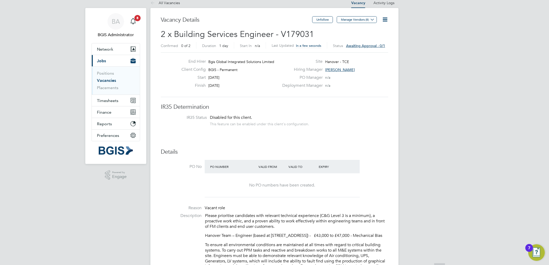
scroll to position [0, 0]
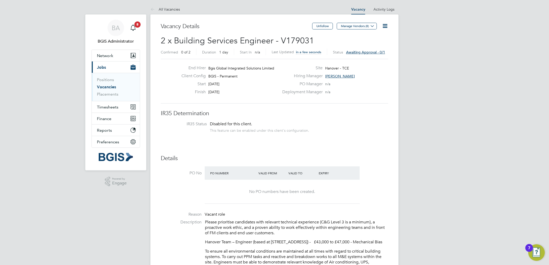
click at [387, 25] on icon at bounding box center [385, 26] width 6 height 6
click at [371, 53] on li "Approve All Levels" at bounding box center [368, 55] width 37 height 7
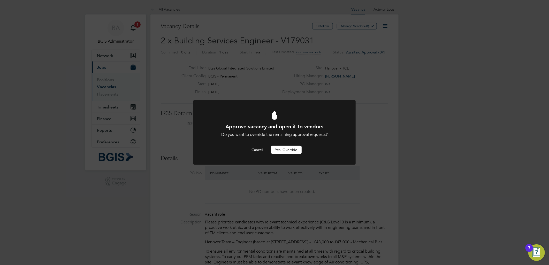
click at [285, 151] on button "Yes, Override" at bounding box center [286, 150] width 31 height 8
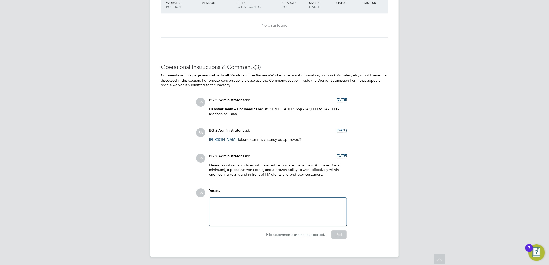
click at [266, 205] on div "The vacancy 2xBuilding Services Engineer-V179031 has been approved and is now o…" at bounding box center [274, 132] width 549 height 265
click at [276, 213] on div "The vacancy 2xBuilding Services Engineer-V179031 has been approved and is now o…" at bounding box center [274, 132] width 549 height 265
click at [282, 209] on div "The vacancy 2xBuilding Services Engineer-V179031 has been approved and is now o…" at bounding box center [274, 132] width 549 height 265
click at [247, 213] on div "The vacancy 2xBuilding Services Engineer-V179031 has been approved and is now o…" at bounding box center [274, 132] width 549 height 265
drag, startPoint x: 229, startPoint y: 216, endPoint x: 94, endPoint y: 55, distance: 210.0
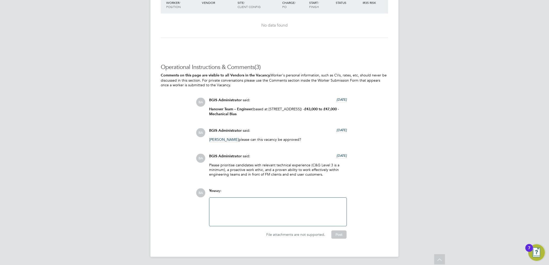
click at [226, 213] on div "The vacancy 2xBuilding Services Engineer-V179031 has been approved and is now o…" at bounding box center [274, 132] width 549 height 265
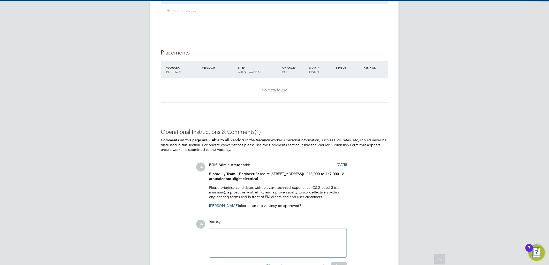
scroll to position [744, 0]
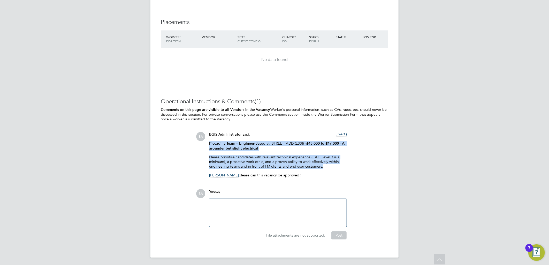
drag, startPoint x: 325, startPoint y: 165, endPoint x: 205, endPoint y: 141, distance: 122.1
click at [205, 141] on div "BA BGIS Administrator said: [DATE] Piccadilly Team – Engineer (Based at [STREET…" at bounding box center [292, 156] width 192 height 49
copy div "Piccadilly Team – Engineer (Based at [STREET_ADDRESS]) - £43,000 to £47,000 - A…"
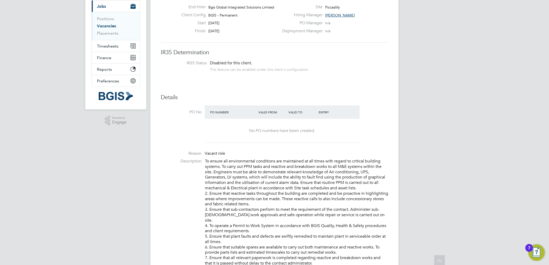
scroll to position [0, 0]
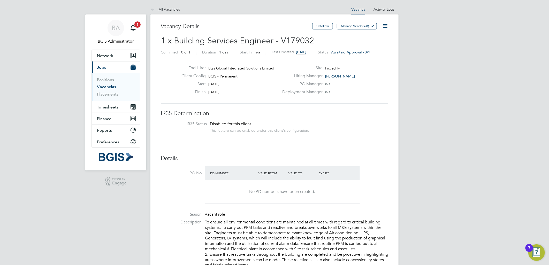
click at [383, 24] on icon at bounding box center [385, 26] width 6 height 6
click at [359, 37] on li "Edit Vacancy e" at bounding box center [368, 38] width 37 height 7
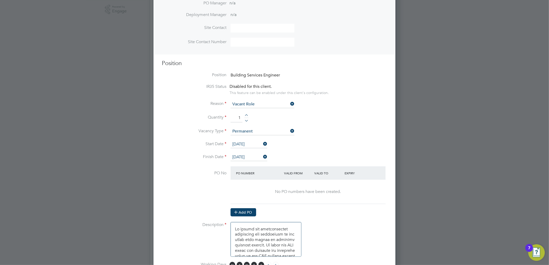
scroll to position [259, 0]
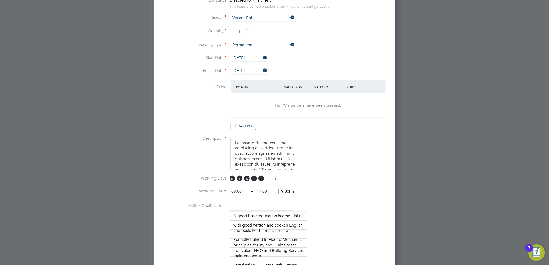
click at [233, 138] on textarea at bounding box center [266, 153] width 71 height 35
click at [235, 139] on textarea at bounding box center [266, 153] width 71 height 35
paste textarea "Piccadilly Team – Engineer (Based at [STREET_ADDRESS]) - £43,000 to £47,000 - A…"
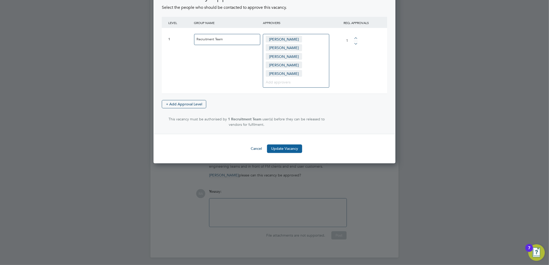
type textarea "Loremipsum Dolo – Sitametc (Adipi el 2 Sedd Eiusmo, Tempor I8U 4LA) - £62,947 e…"
click at [288, 145] on button "Update Vacancy" at bounding box center [284, 149] width 35 height 8
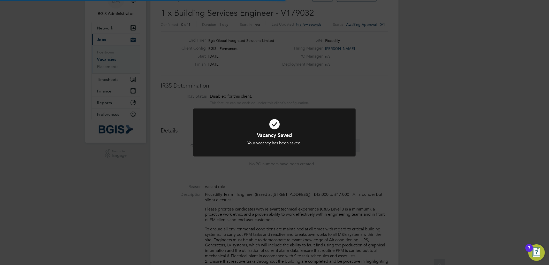
scroll to position [0, 0]
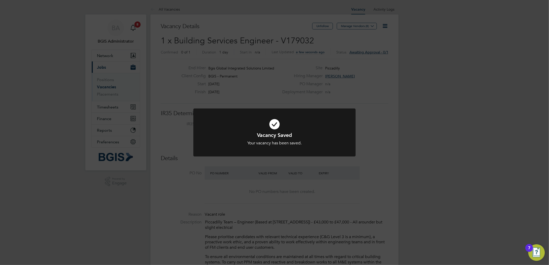
click at [364, 81] on div "Vacancy Saved Your vacancy has been saved. Cancel Okay" at bounding box center [274, 132] width 549 height 265
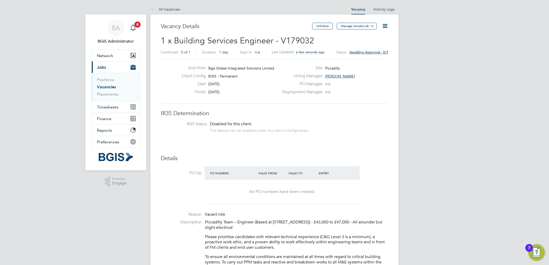
click at [385, 24] on icon at bounding box center [385, 26] width 6 height 6
click at [369, 56] on li "Approve All Levels" at bounding box center [368, 55] width 37 height 7
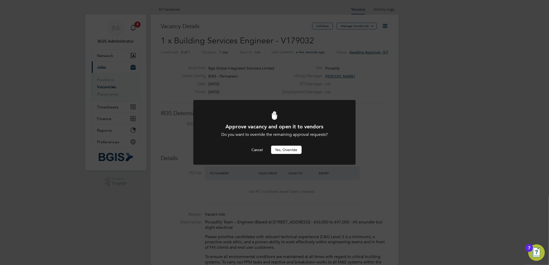
click at [291, 148] on button "Yes, Override" at bounding box center [286, 150] width 31 height 8
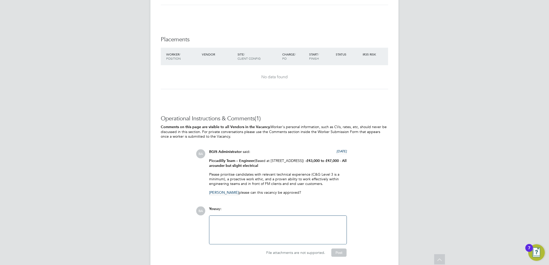
scroll to position [778, 0]
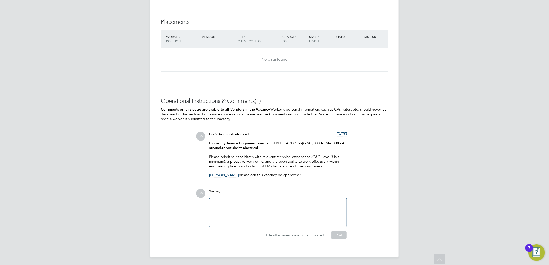
click at [272, 206] on div "The vacancy 1xBuilding Services Engineer-V179032 has been approved and is now o…" at bounding box center [274, 132] width 549 height 265
click at [239, 212] on div "The vacancy 1xBuilding Services Engineer-V179032 has been approved and is now o…" at bounding box center [274, 132] width 549 height 265
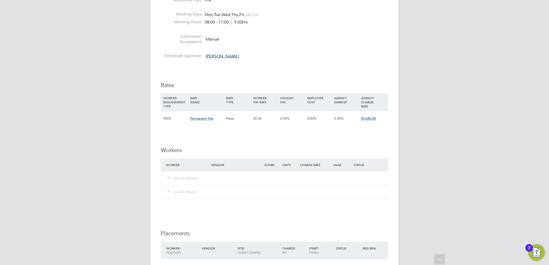
scroll to position [826, 0]
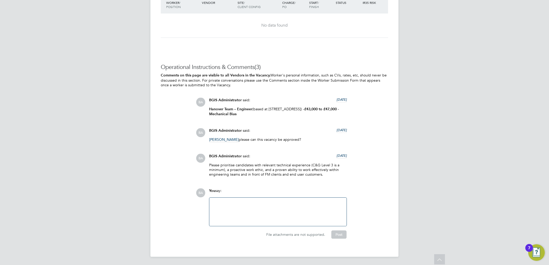
click at [245, 228] on div "File attachments are not supported. Post" at bounding box center [277, 233] width 143 height 12
click at [247, 215] on div at bounding box center [278, 212] width 131 height 22
drag, startPoint x: 275, startPoint y: 206, endPoint x: 113, endPoint y: 187, distance: 163.2
copy div "Approved as per [PERSON_NAME] request"
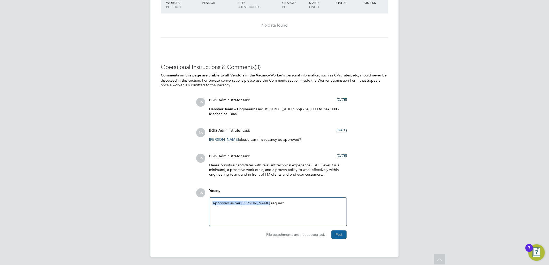
click at [342, 233] on button "Post" at bounding box center [339, 235] width 15 height 8
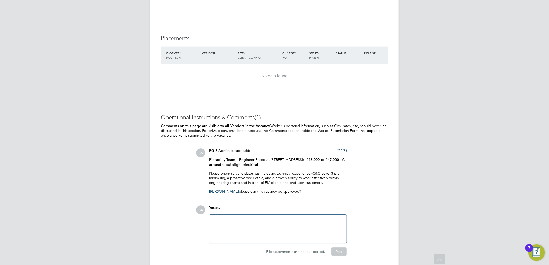
scroll to position [778, 0]
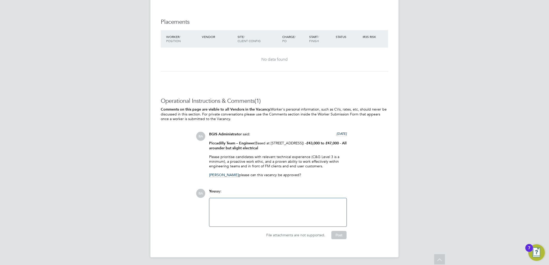
click at [239, 206] on div at bounding box center [278, 212] width 131 height 22
paste div
click at [345, 234] on button "Post" at bounding box center [339, 235] width 15 height 8
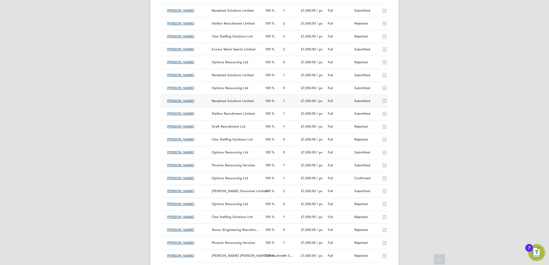
click at [244, 96] on div "[PERSON_NAME] Solutions Limited 100 1 £7,650.00 / pc Full Submitted" at bounding box center [275, 101] width 228 height 13
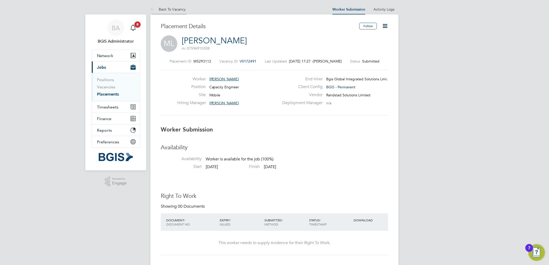
click at [170, 11] on link "Back To Vacancy" at bounding box center [168, 9] width 35 height 5
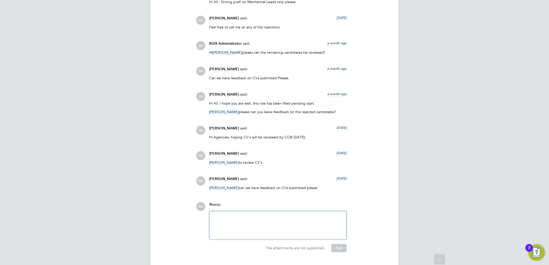
click at [240, 215] on div at bounding box center [278, 226] width 131 height 22
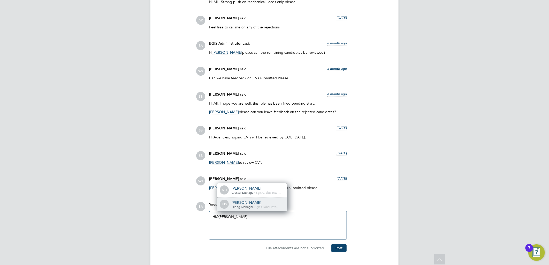
click at [252, 200] on div "[PERSON_NAME]" at bounding box center [258, 202] width 52 height 5
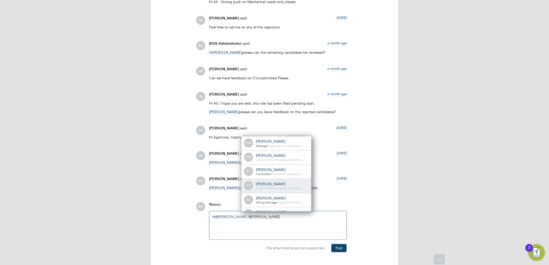
click at [275, 186] on span "Bgis Global Integrated Solution…" at bounding box center [281, 188] width 47 height 4
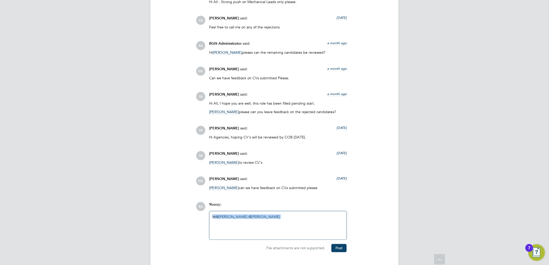
drag, startPoint x: 286, startPoint y: 207, endPoint x: 112, endPoint y: 195, distance: 174.7
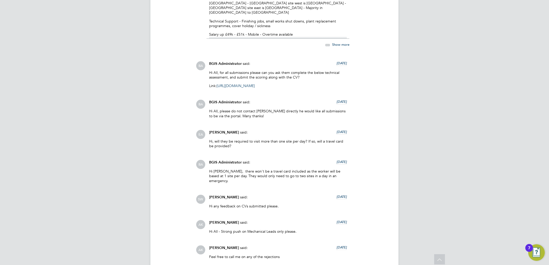
scroll to position [1168, 0]
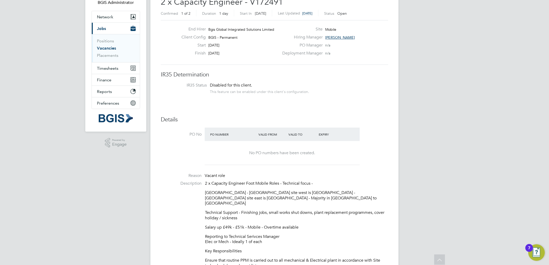
scroll to position [0, 0]
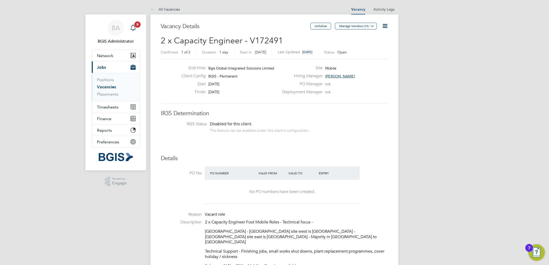
click at [385, 26] on icon at bounding box center [385, 26] width 6 height 6
click at [364, 37] on li "Edit Vacancy e" at bounding box center [372, 38] width 30 height 7
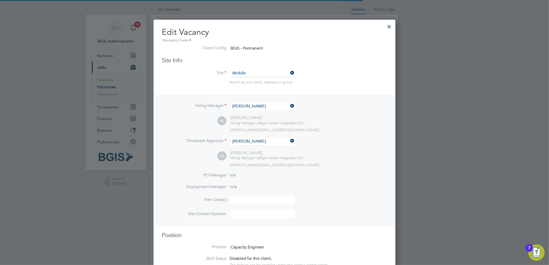
scroll to position [696, 242]
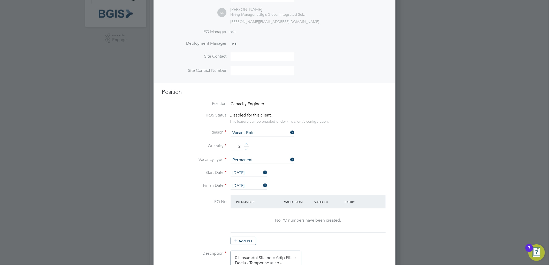
click at [242, 185] on input "[DATE]" at bounding box center [249, 186] width 37 height 8
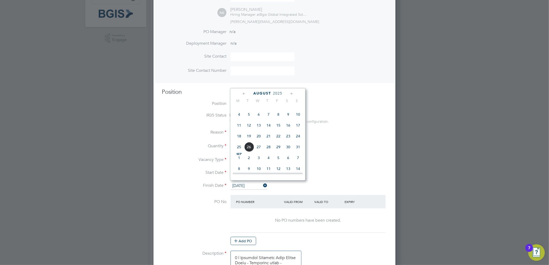
scroll to position [321, 0]
click at [247, 135] on span "26" at bounding box center [249, 130] width 10 height 10
type input "[DATE]"
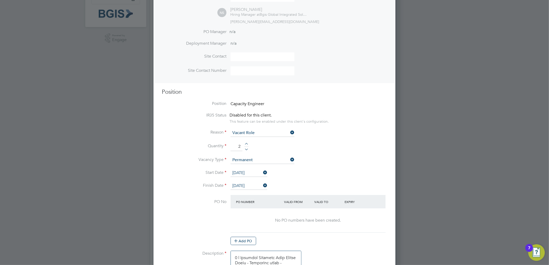
click at [239, 171] on input "[DATE]" at bounding box center [249, 173] width 37 height 8
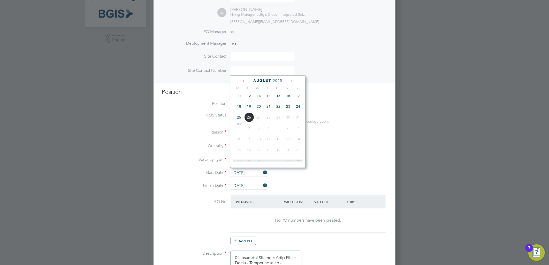
click at [247, 122] on span "26" at bounding box center [249, 117] width 10 height 10
type input "[DATE]"
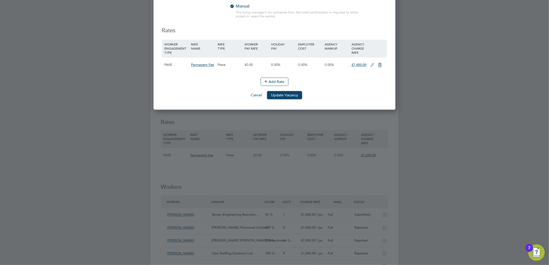
scroll to position [632, 0]
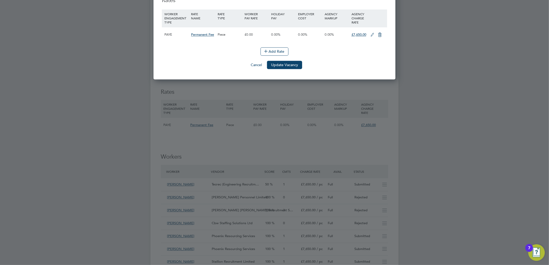
click at [289, 61] on li "Add Rate" at bounding box center [275, 53] width 226 height 13
click at [289, 68] on button "Update Vacancy" at bounding box center [284, 65] width 35 height 8
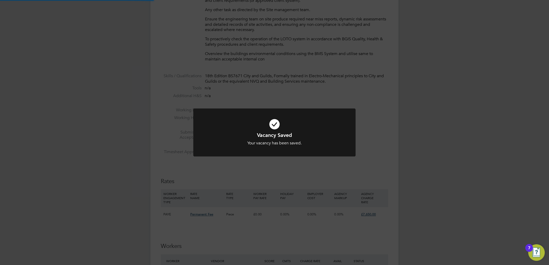
scroll to position [237, 0]
